Goal: Information Seeking & Learning: Learn about a topic

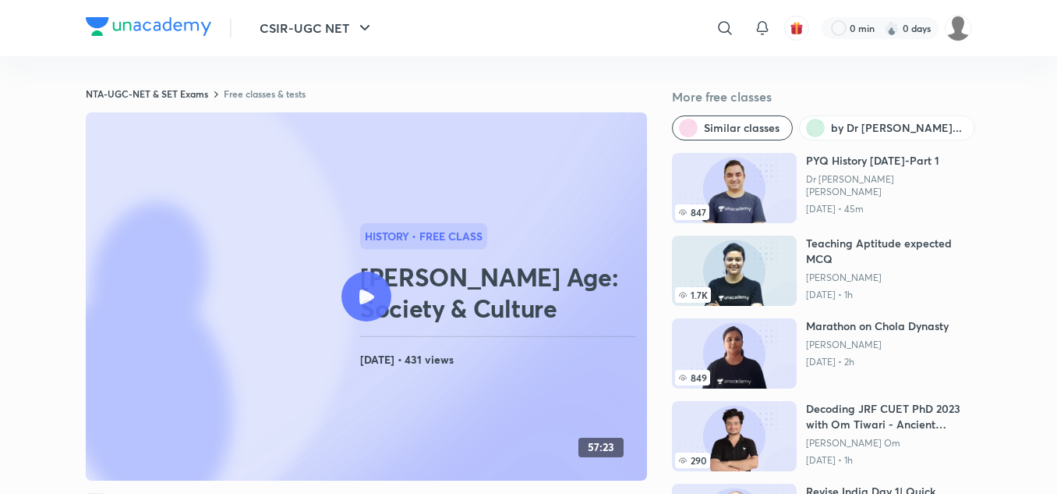
scroll to position [1, 0]
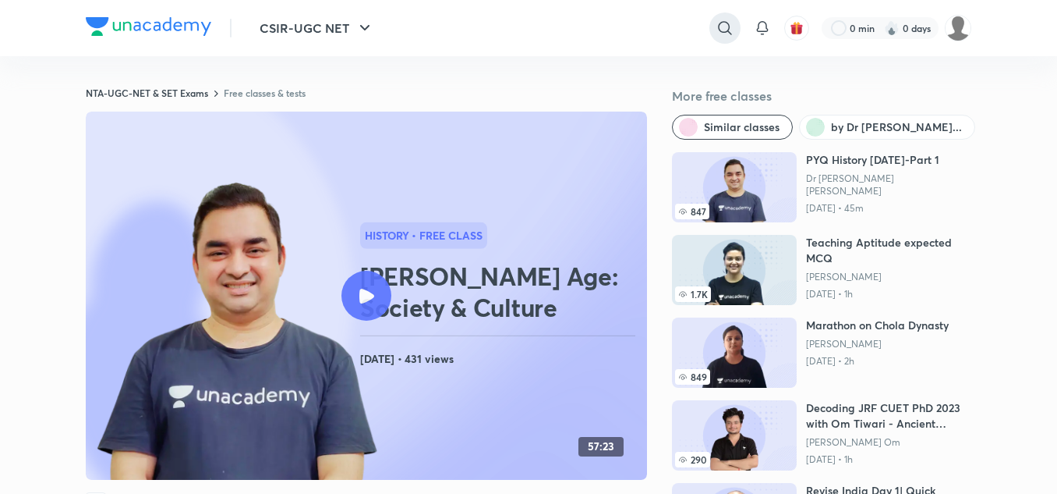
click at [716, 32] on icon at bounding box center [725, 28] width 19 height 19
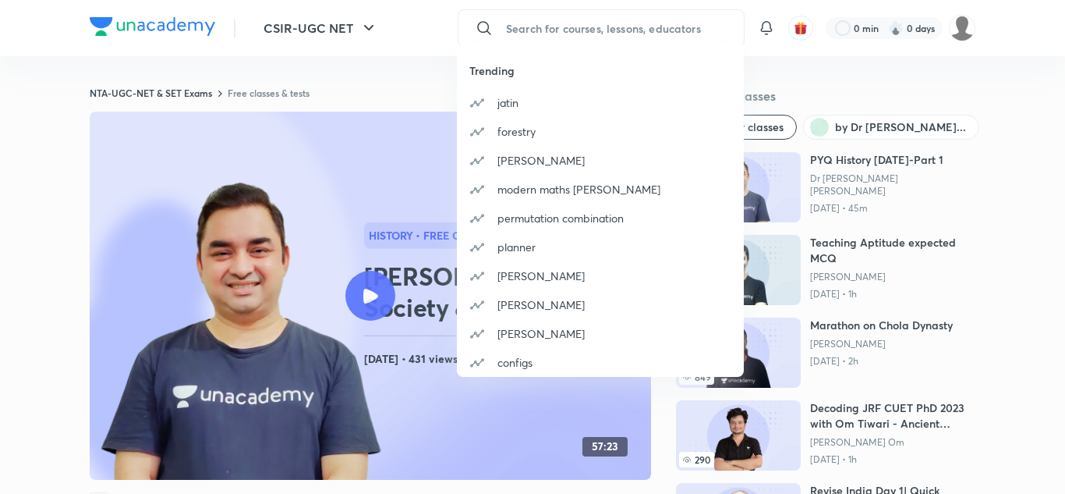
paste input "[PERSON_NAME]"
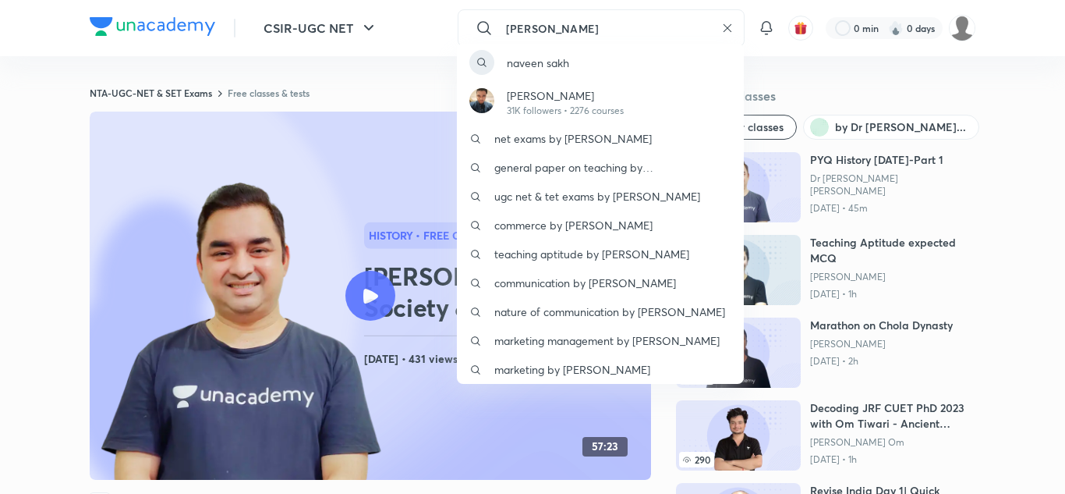
type input "[PERSON_NAME]"
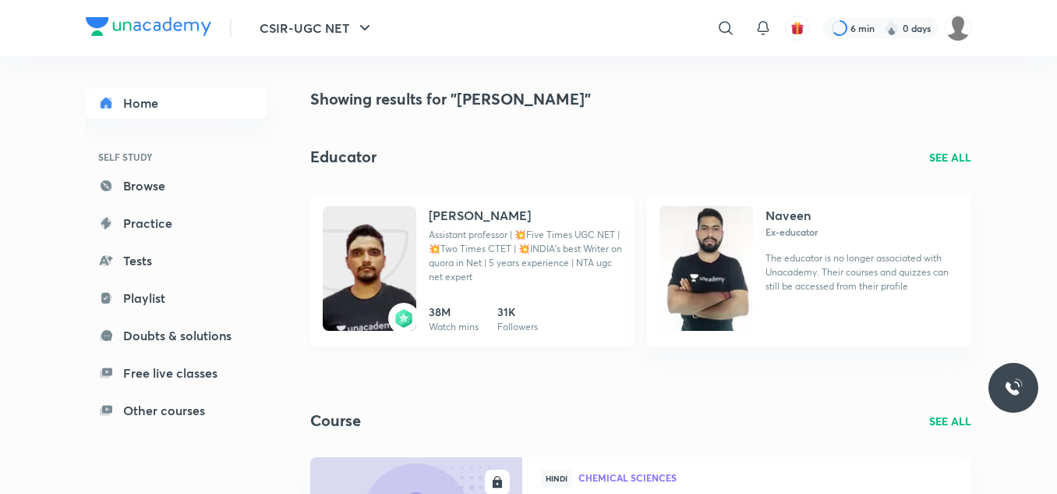
click at [449, 214] on h4 "[PERSON_NAME]" at bounding box center [480, 215] width 102 height 19
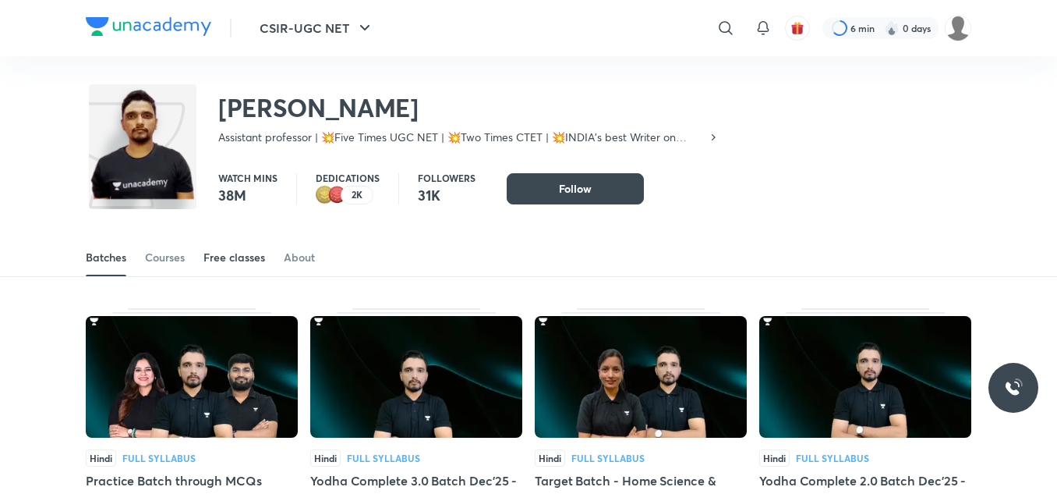
click at [216, 260] on div "Free classes" at bounding box center [235, 258] width 62 height 16
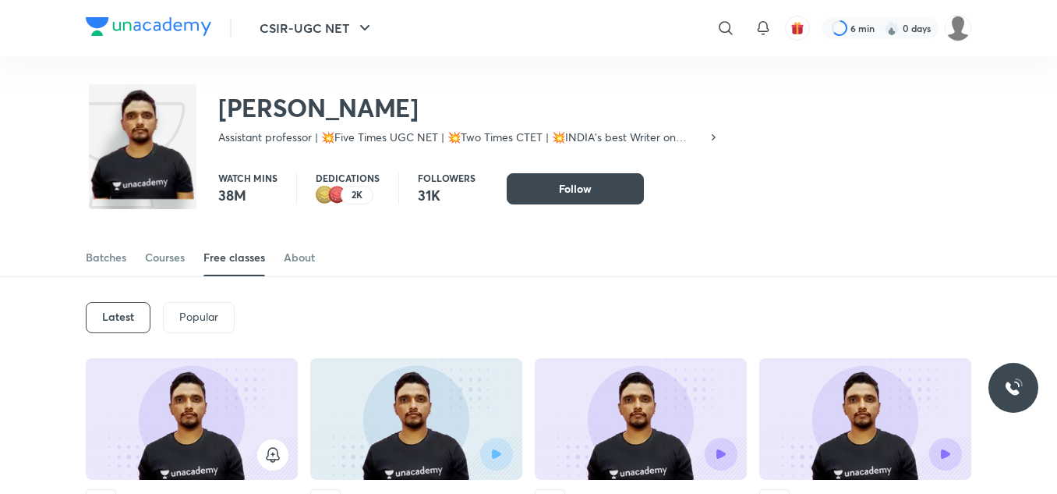
click at [116, 312] on h6 "Latest" at bounding box center [118, 316] width 32 height 12
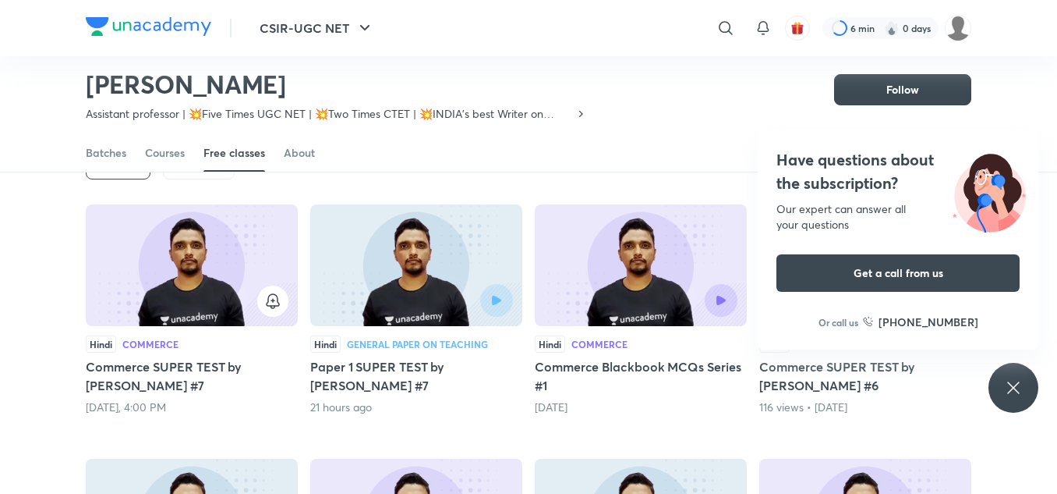
scroll to position [137, 0]
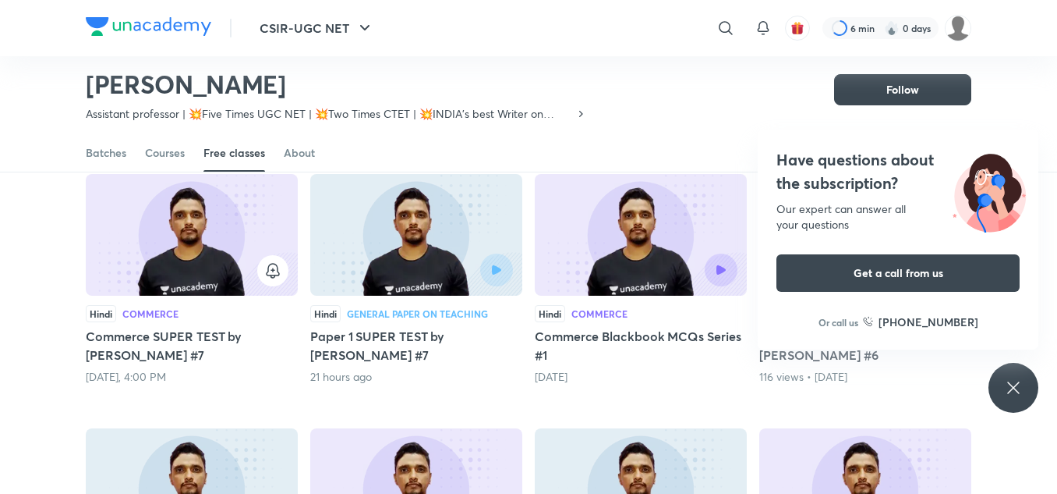
click at [642, 213] on img at bounding box center [641, 235] width 212 height 122
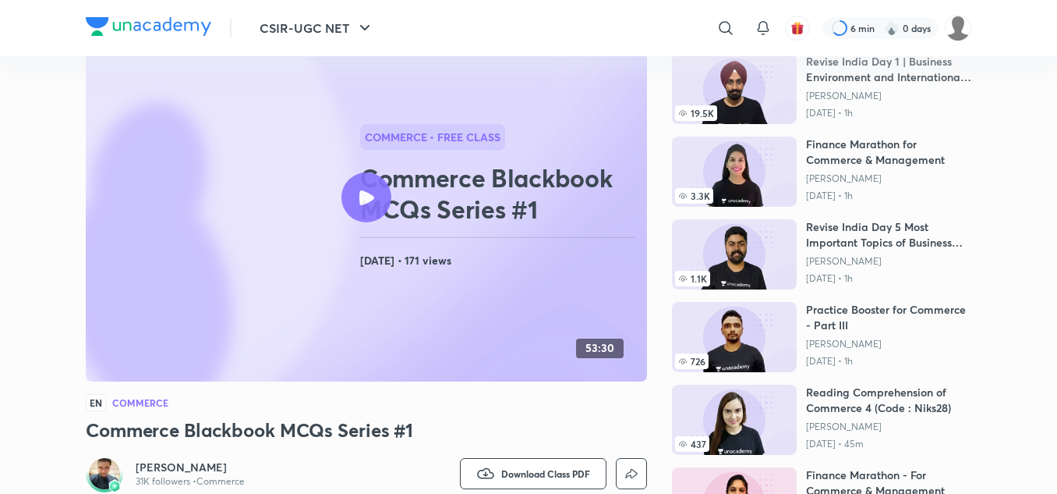
scroll to position [204, 0]
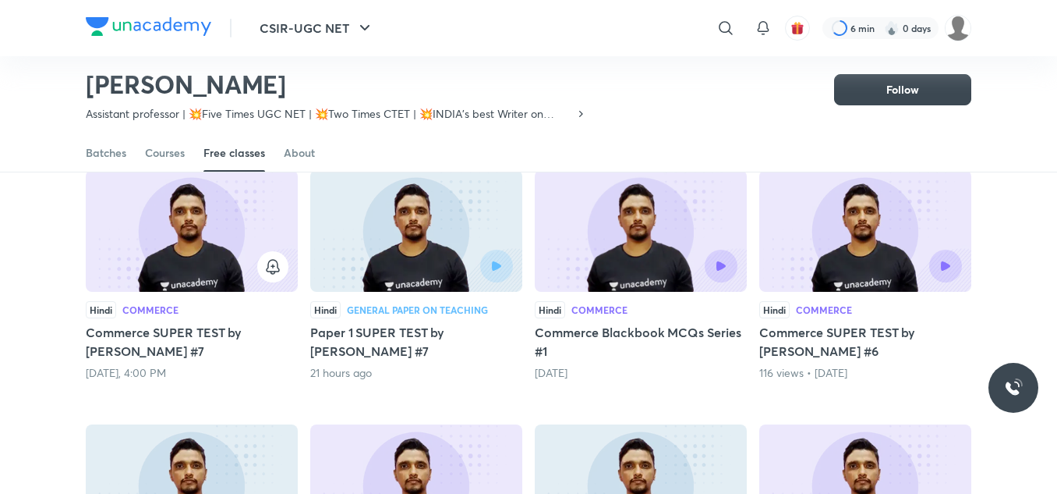
scroll to position [154, 0]
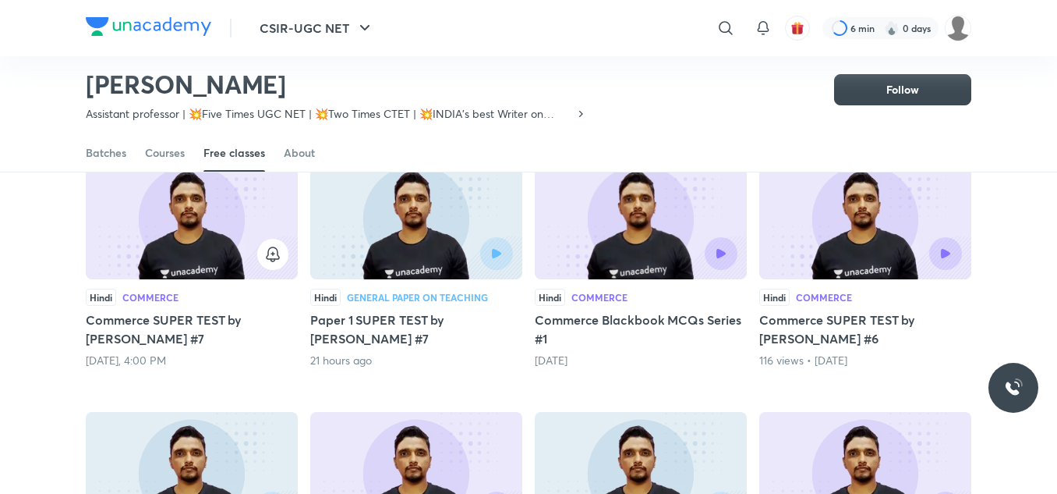
click at [427, 239] on div at bounding box center [464, 253] width 97 height 33
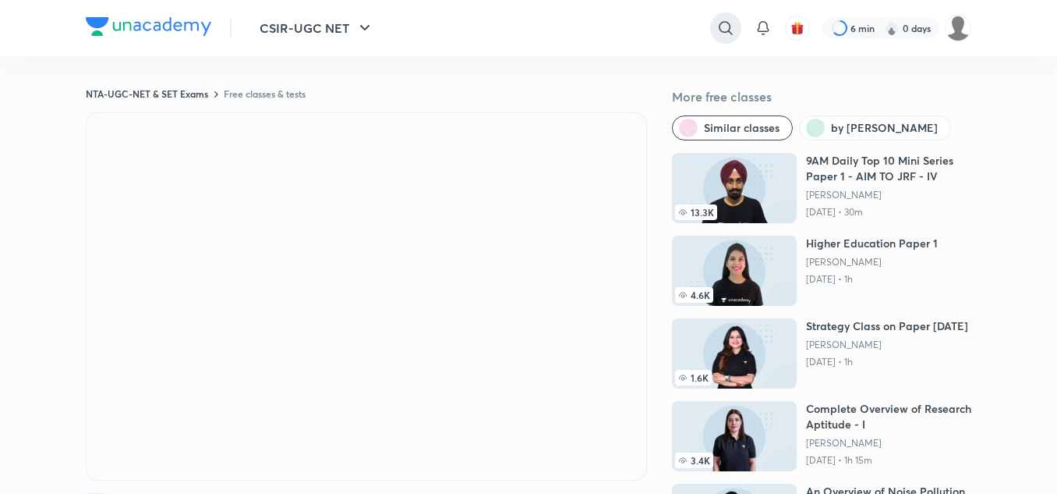
click at [727, 30] on icon at bounding box center [726, 28] width 19 height 19
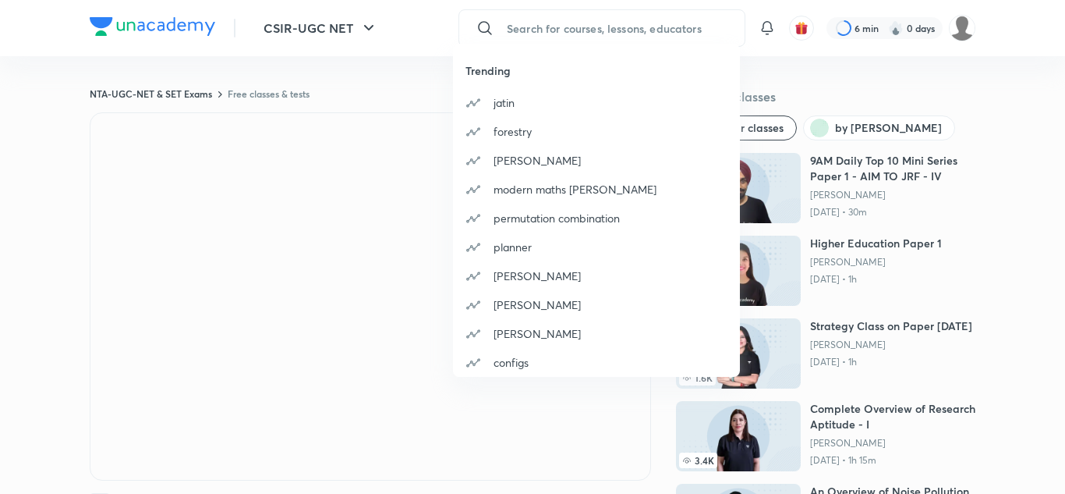
paste input "[PERSON_NAME]"
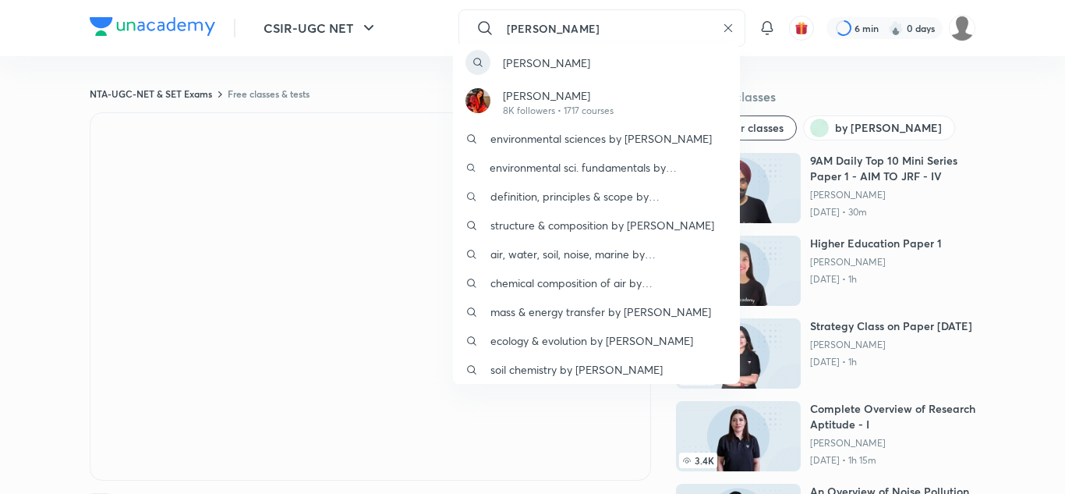
type input "[PERSON_NAME]"
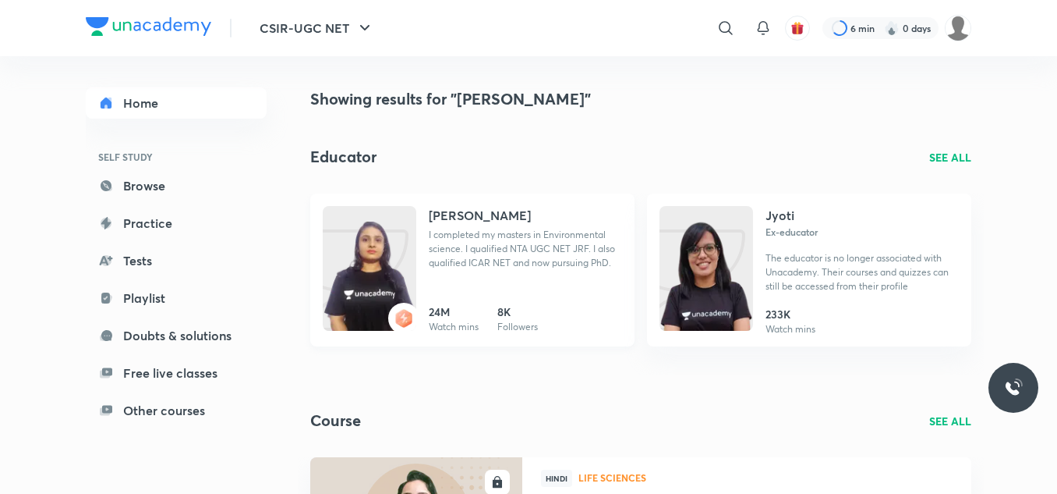
click at [469, 236] on p "I completed my masters in Environmental science. I qualified NTA UGC NET JRF. I…" at bounding box center [525, 249] width 193 height 42
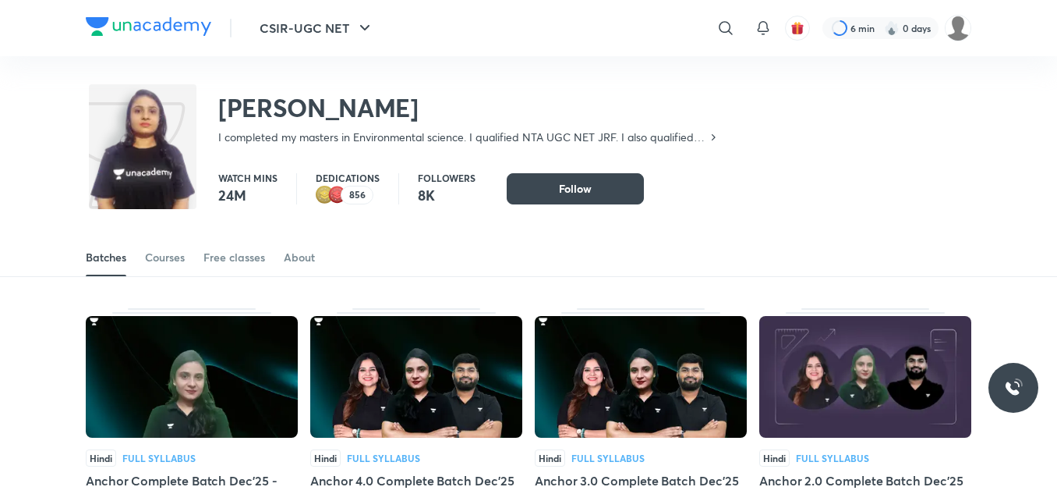
scroll to position [69, 0]
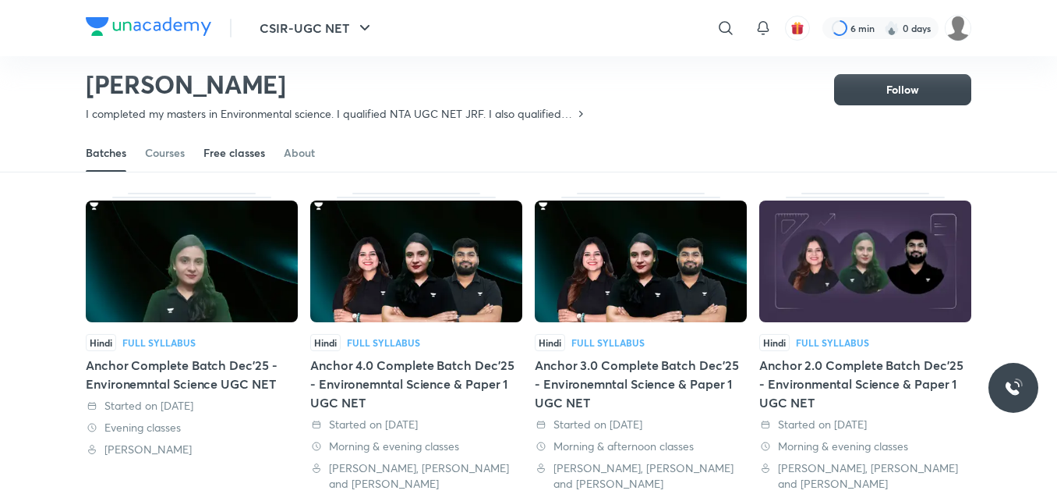
click at [243, 149] on div "Free classes" at bounding box center [235, 153] width 62 height 16
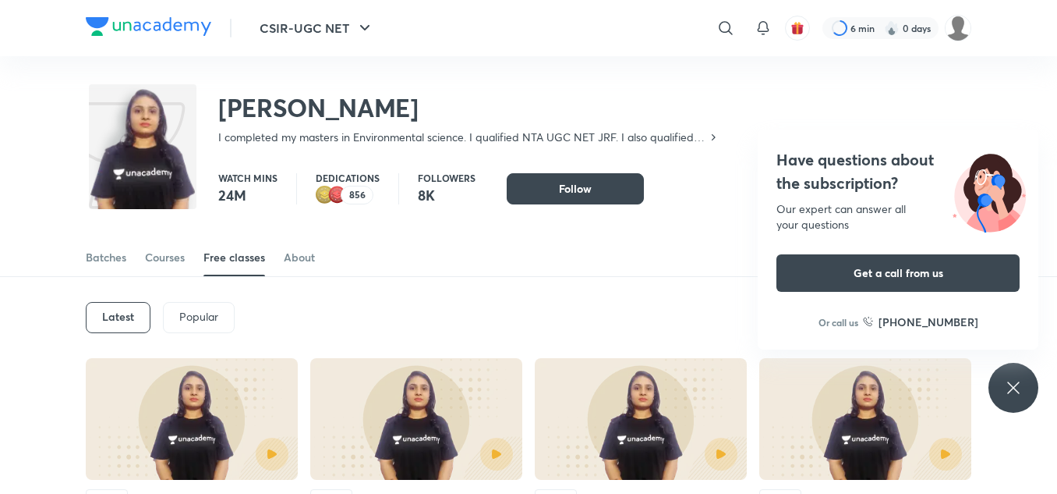
click at [129, 312] on h6 "Latest" at bounding box center [118, 316] width 32 height 12
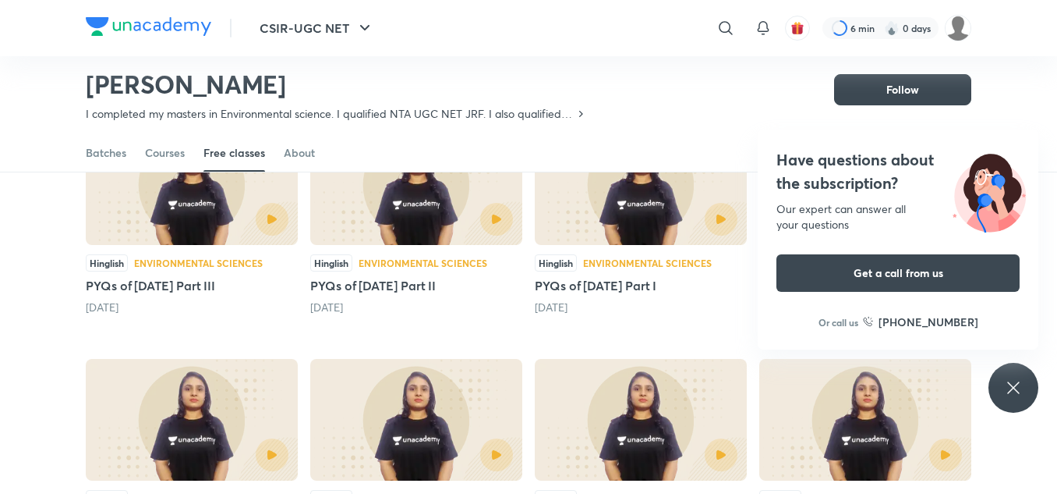
scroll to position [184, 0]
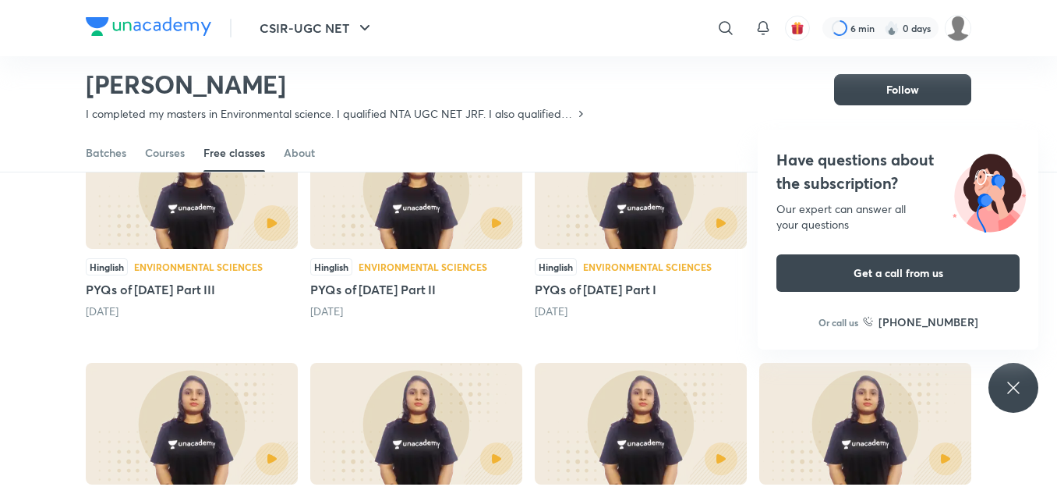
click at [272, 223] on icon "button" at bounding box center [272, 223] width 10 height 10
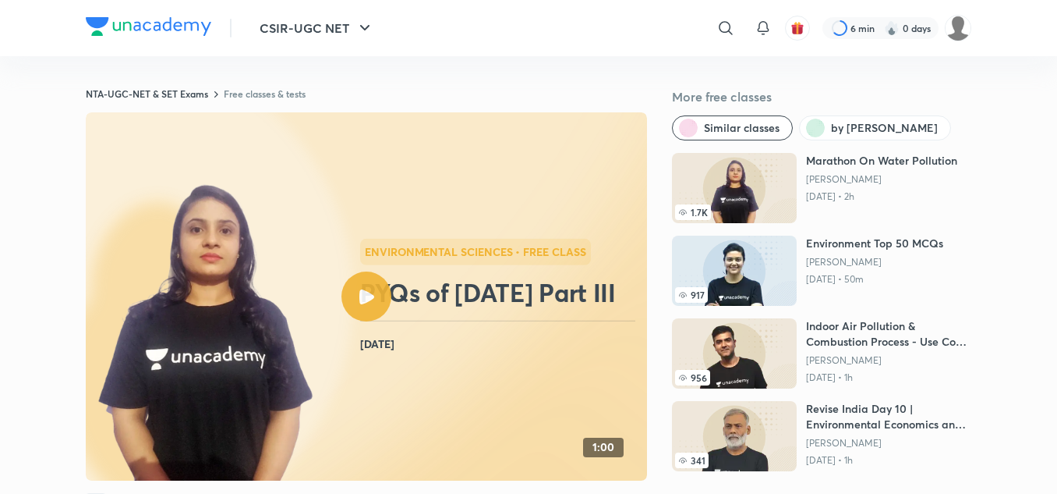
click at [374, 304] on div at bounding box center [367, 296] width 50 height 50
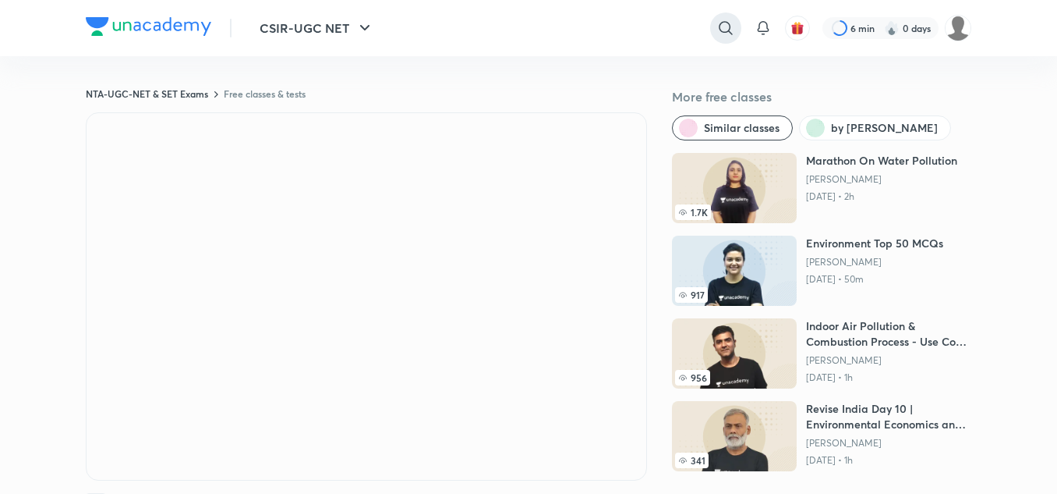
click at [728, 29] on icon at bounding box center [726, 28] width 19 height 19
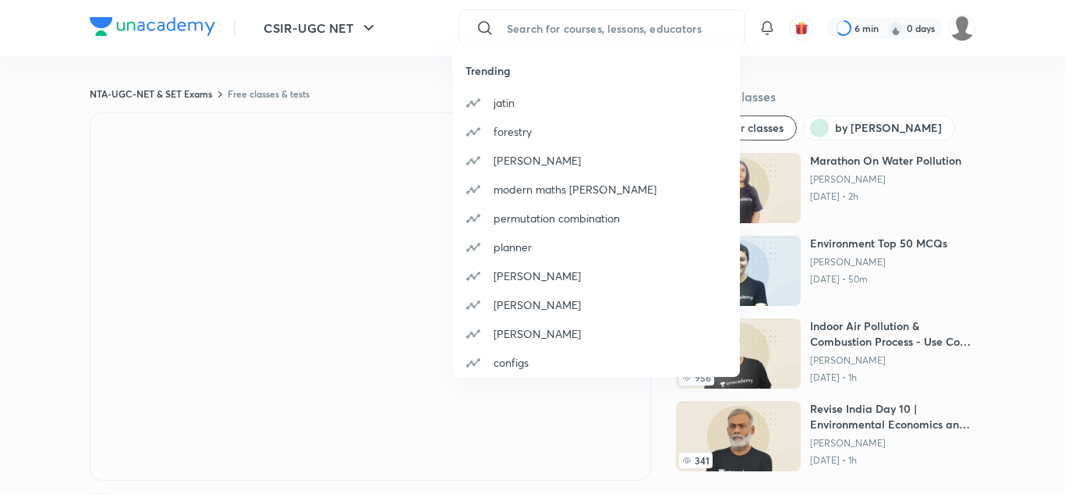
paste input "Dr [PERSON_NAME] [PERSON_NAME]"
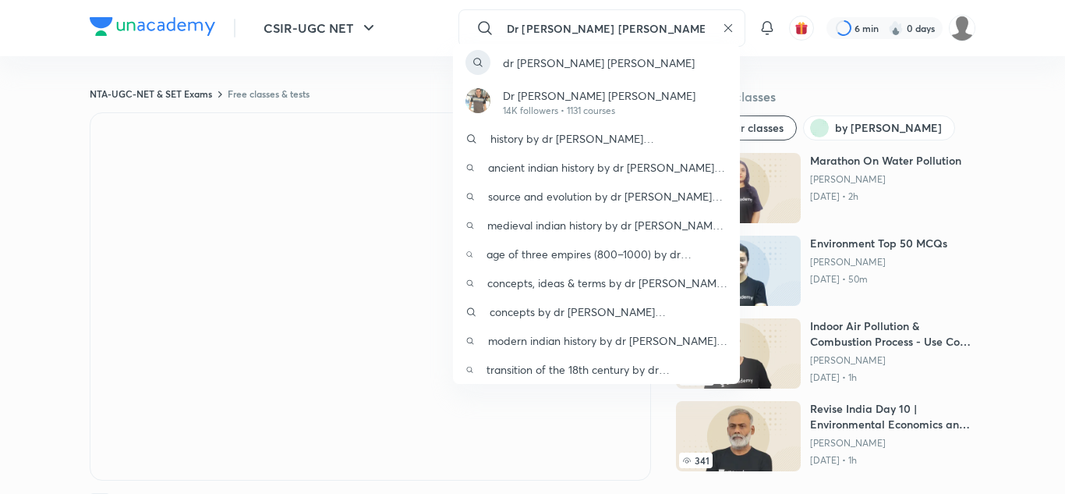
type input "Dr [PERSON_NAME] [PERSON_NAME]"
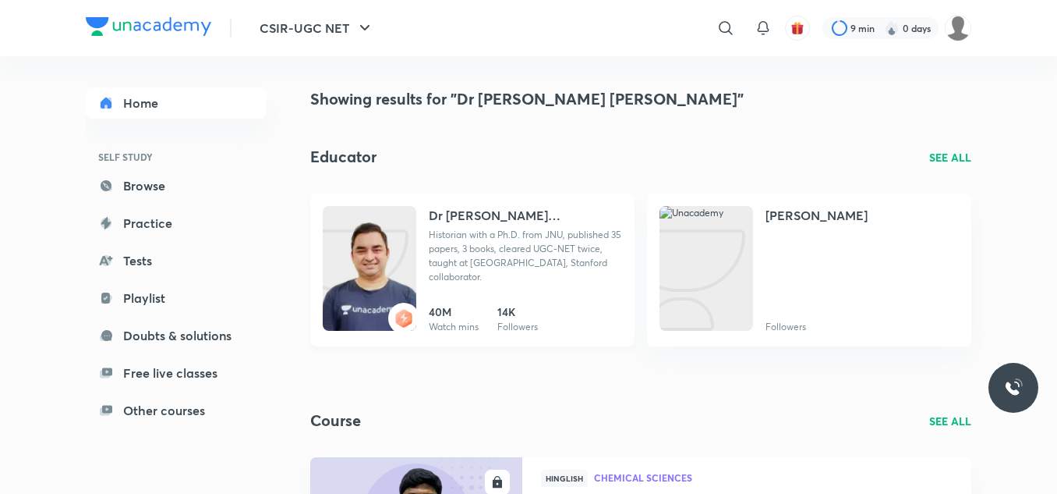
click at [519, 214] on h4 "Dr [PERSON_NAME] [PERSON_NAME]" at bounding box center [525, 215] width 193 height 19
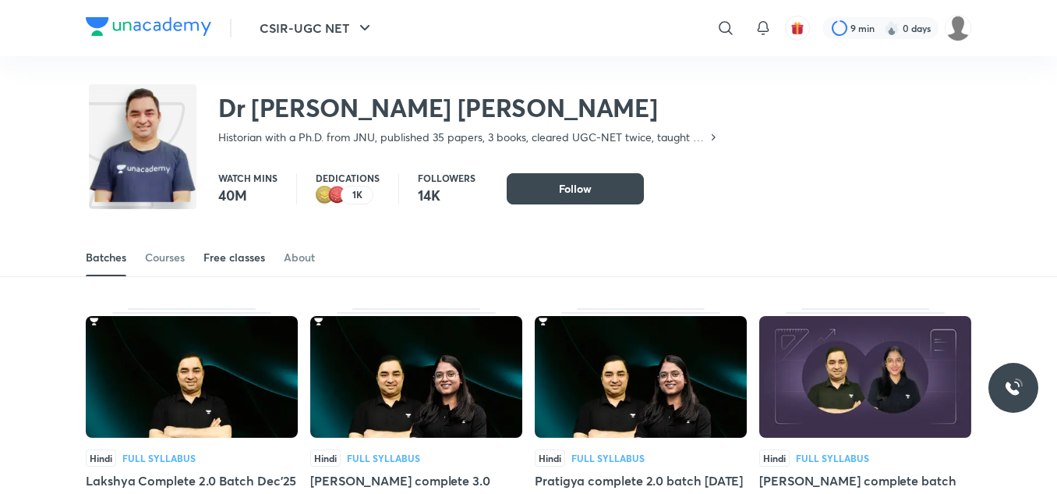
click at [236, 242] on link "Free classes" at bounding box center [235, 257] width 62 height 37
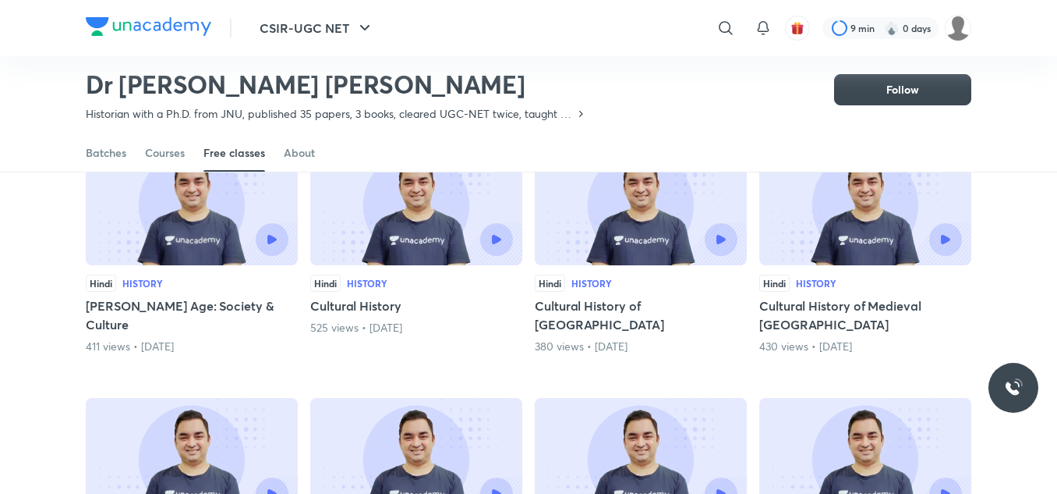
scroll to position [158, 0]
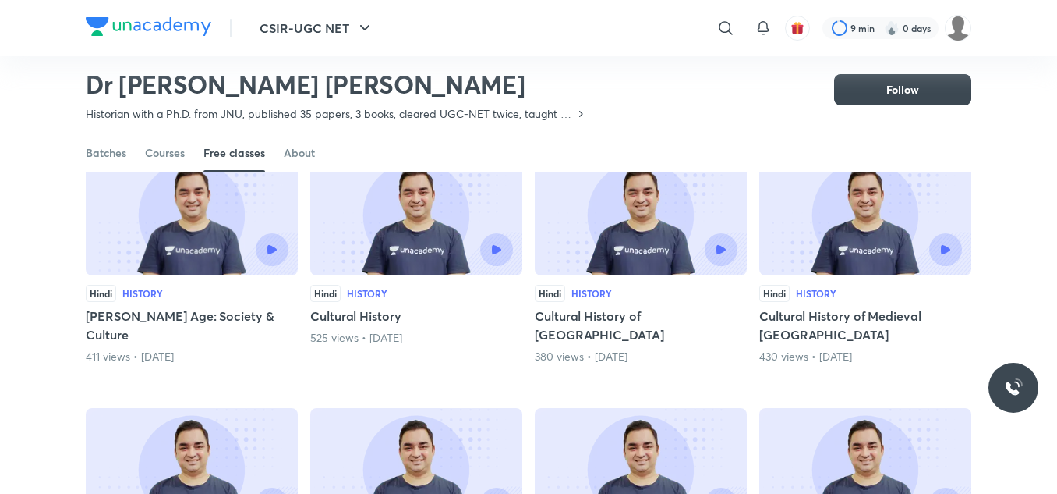
click at [212, 232] on img at bounding box center [192, 215] width 212 height 122
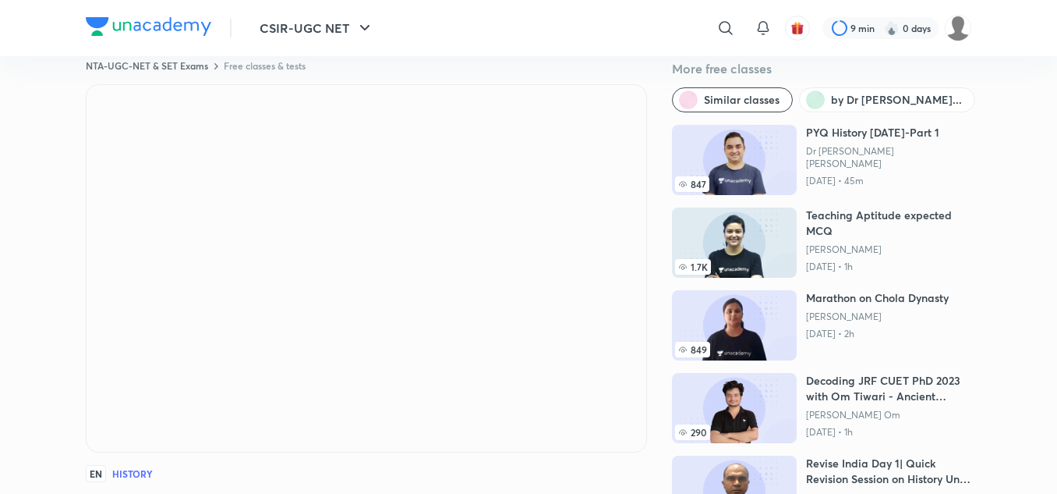
scroll to position [27, 0]
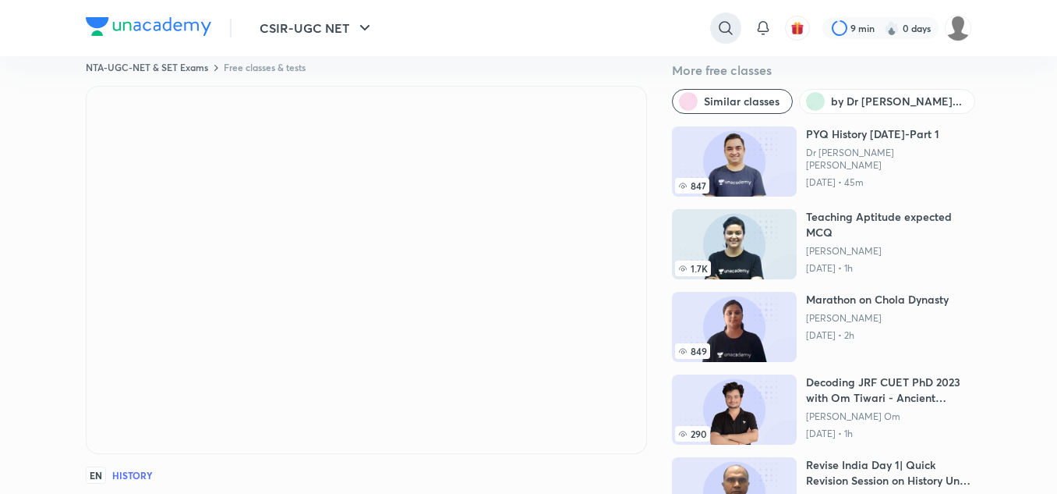
click at [710, 31] on div at bounding box center [725, 27] width 31 height 31
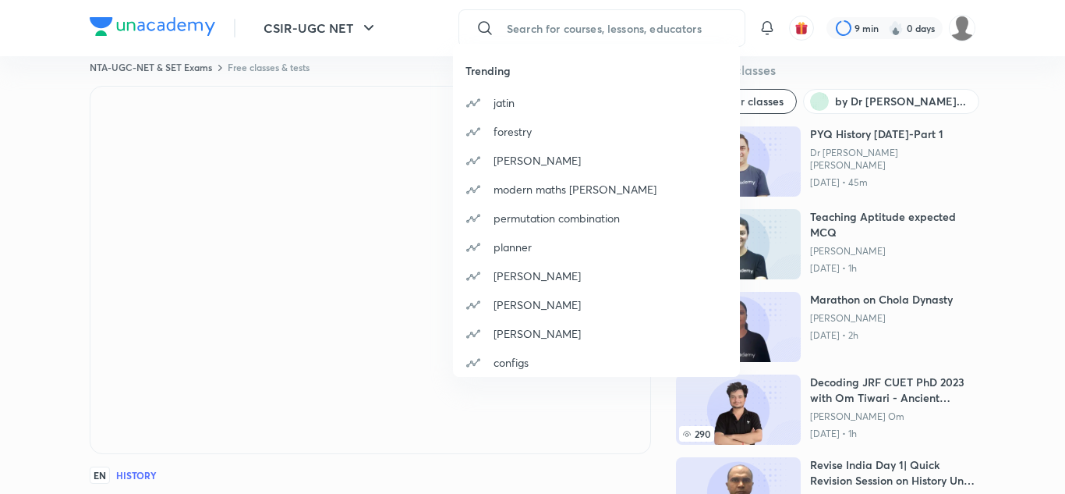
paste input "[PERSON_NAME]"
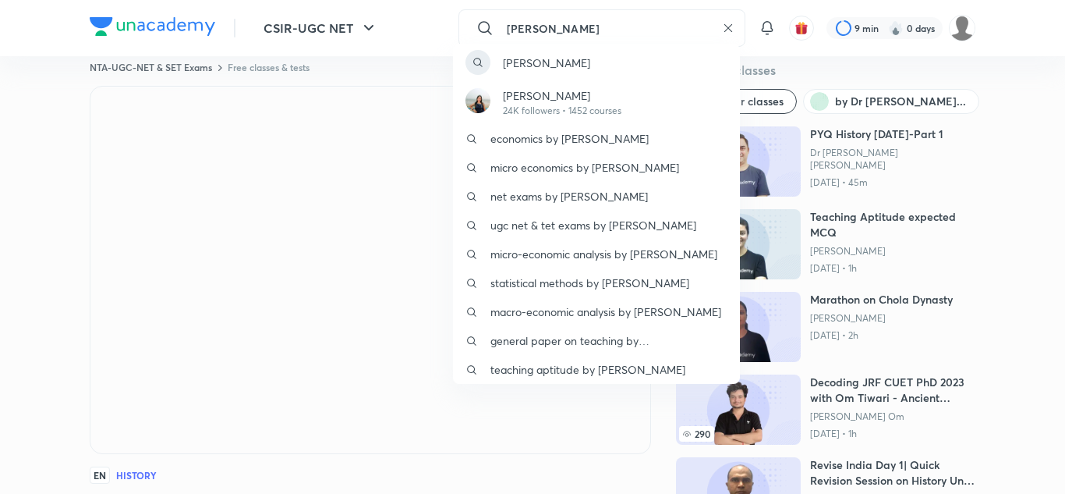
type input "[PERSON_NAME]"
